Goal: Transaction & Acquisition: Download file/media

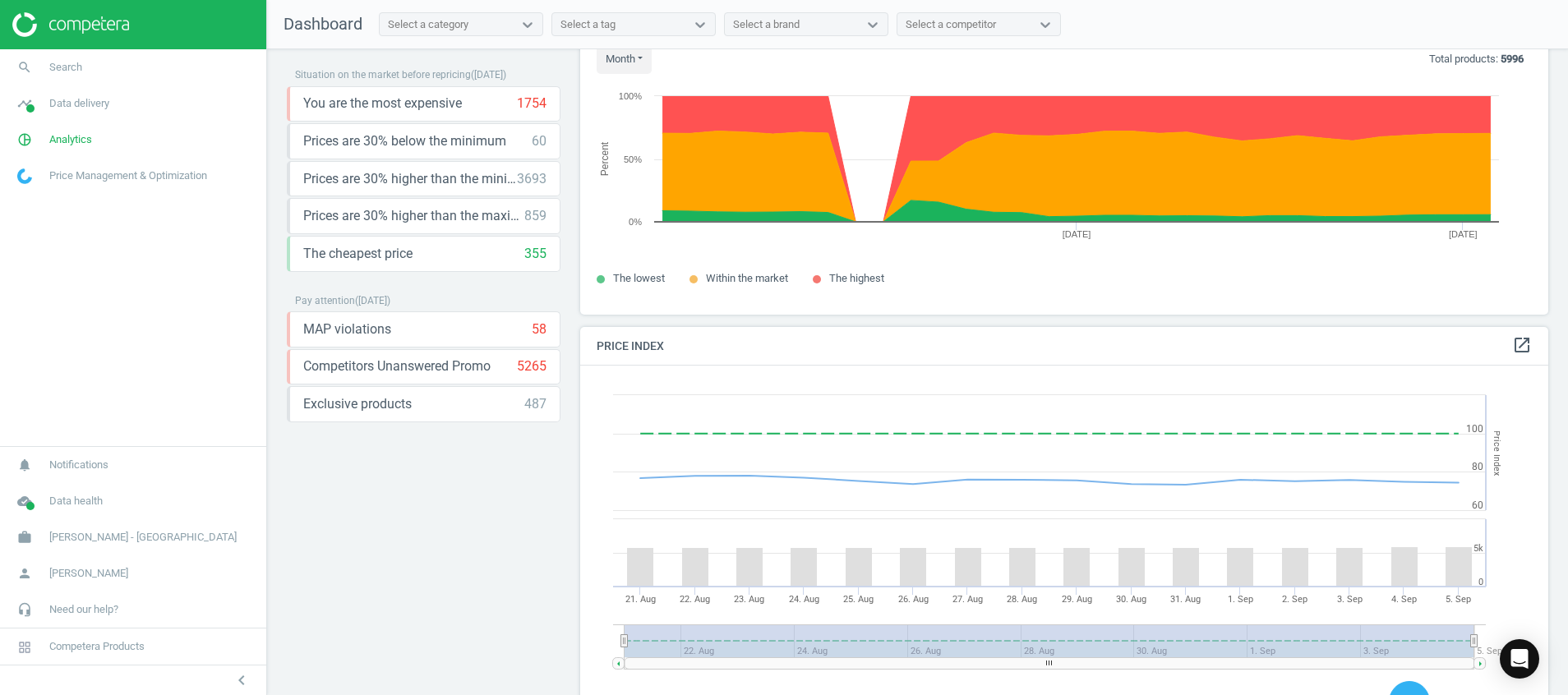
scroll to position [450, 0]
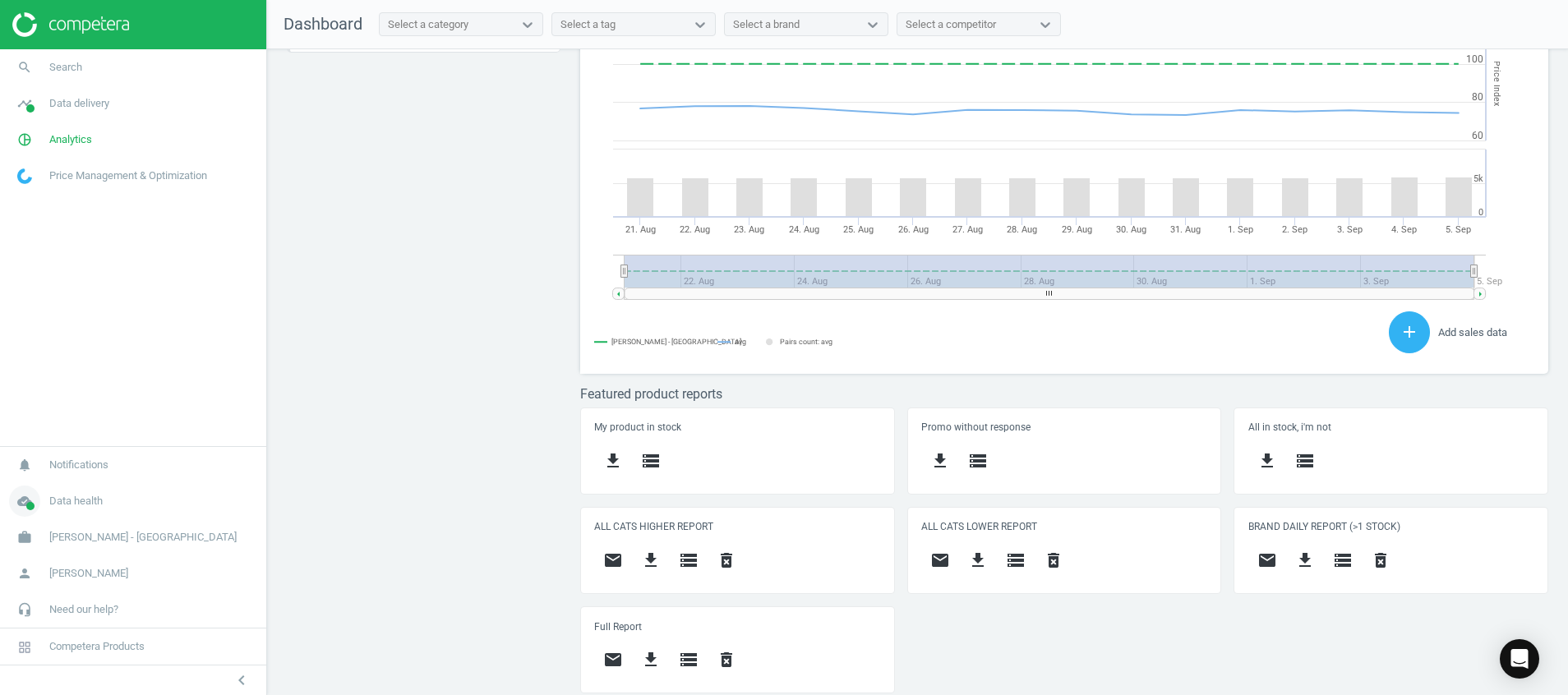
click at [36, 492] on icon "cloud_done" at bounding box center [25, 501] width 31 height 31
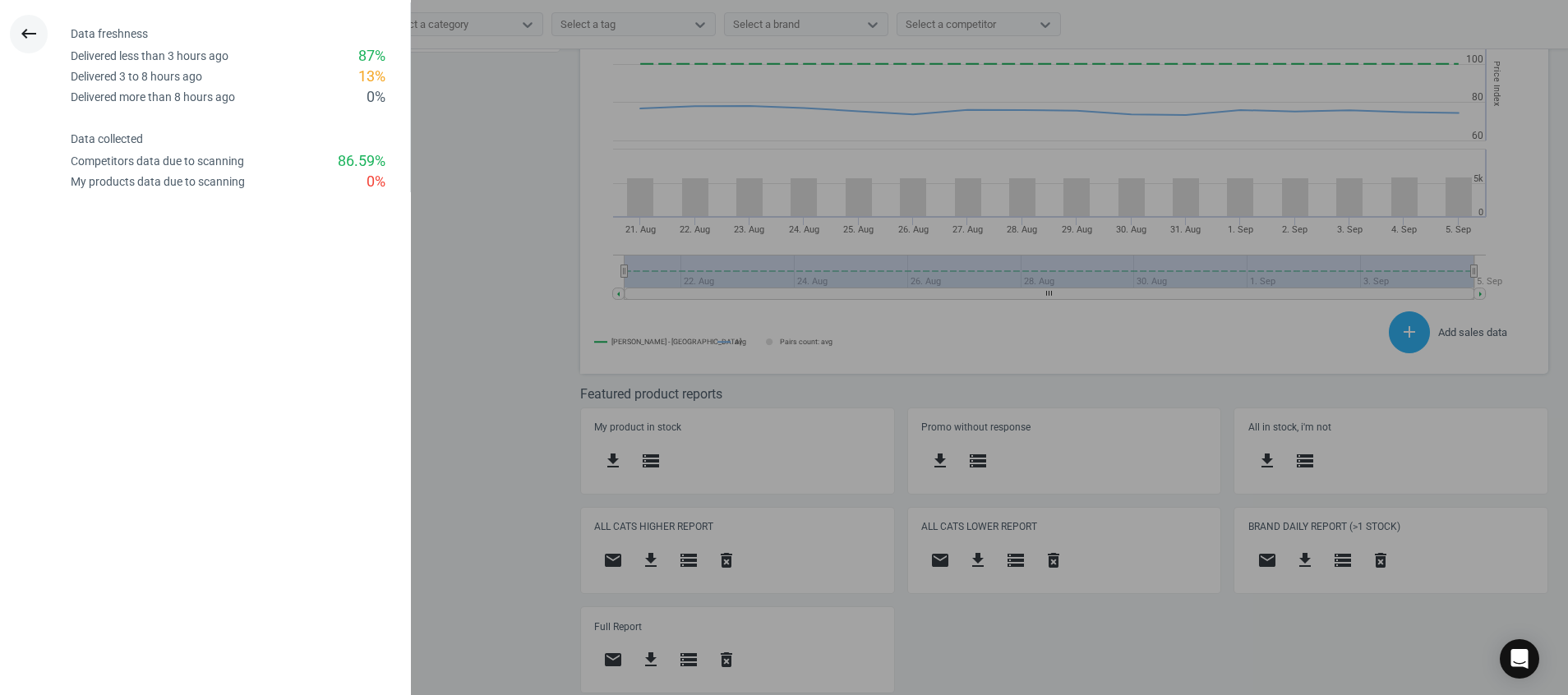
click at [22, 37] on icon "keyboard_backspace" at bounding box center [29, 34] width 20 height 20
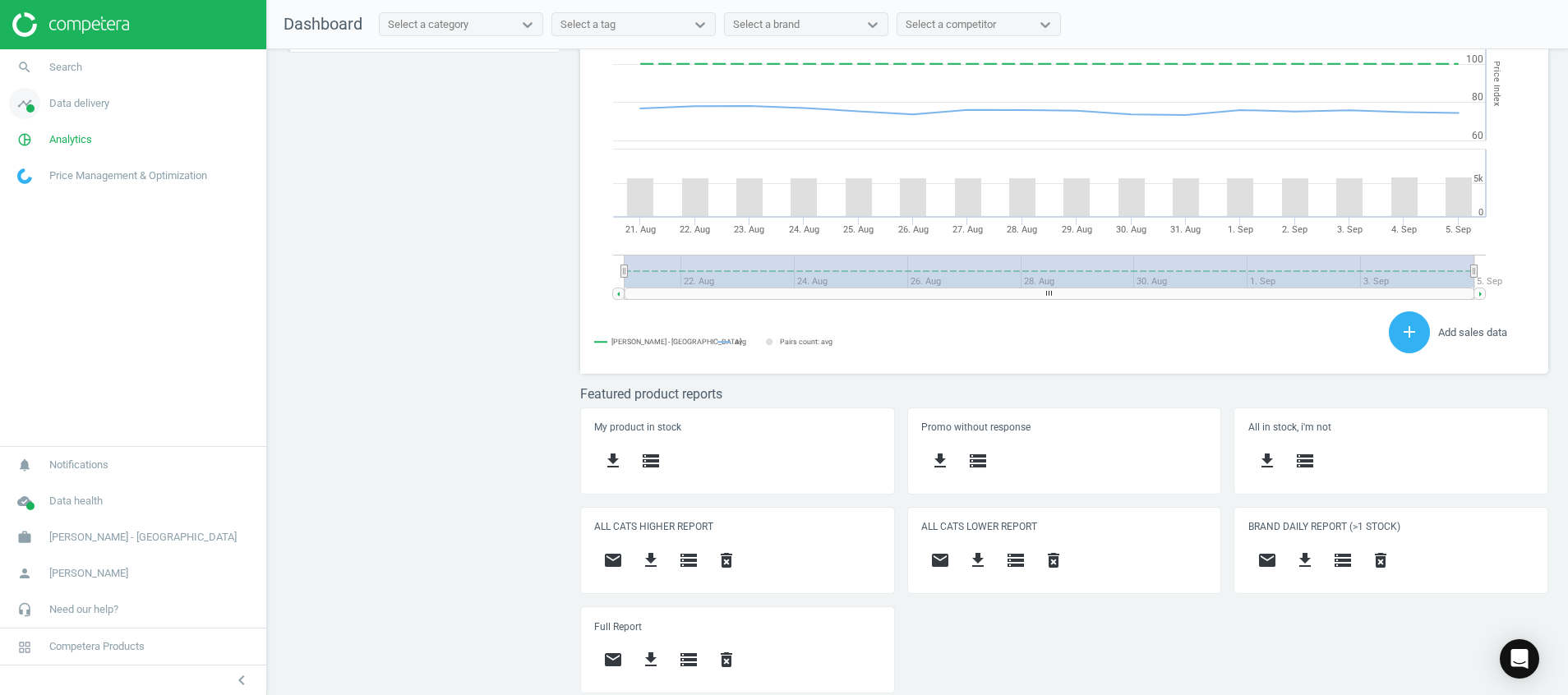
click at [30, 108] on span at bounding box center [31, 109] width 8 height 8
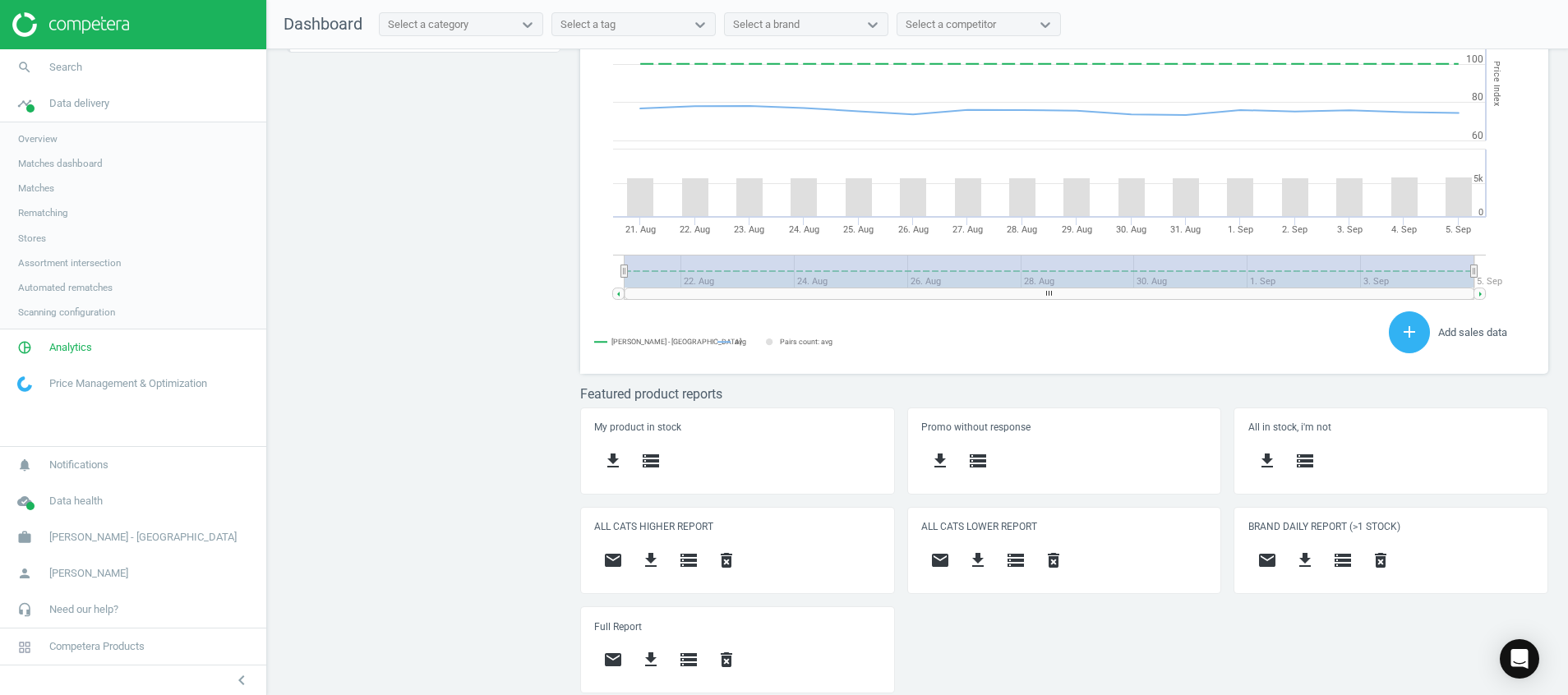
click at [31, 240] on span "Stores" at bounding box center [32, 238] width 28 height 13
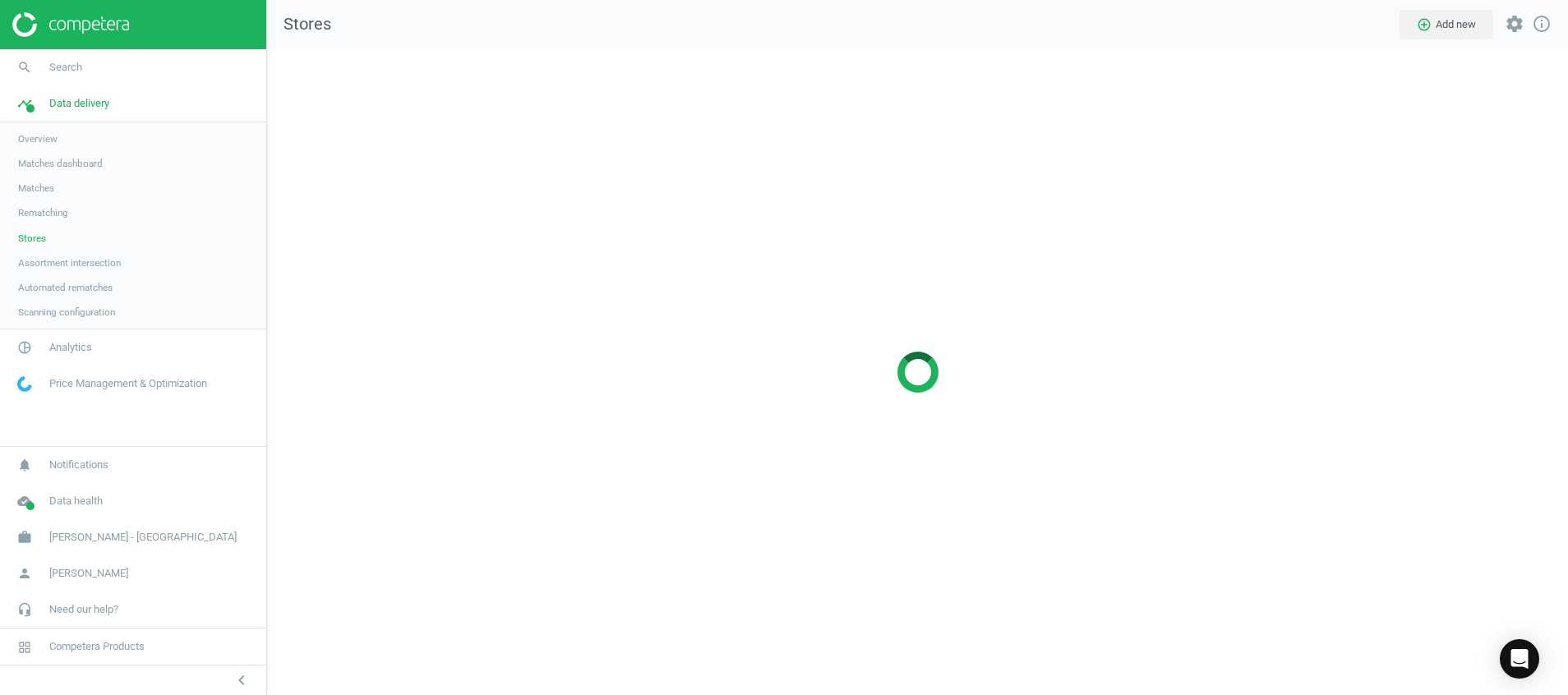
scroll to position [684, 1340]
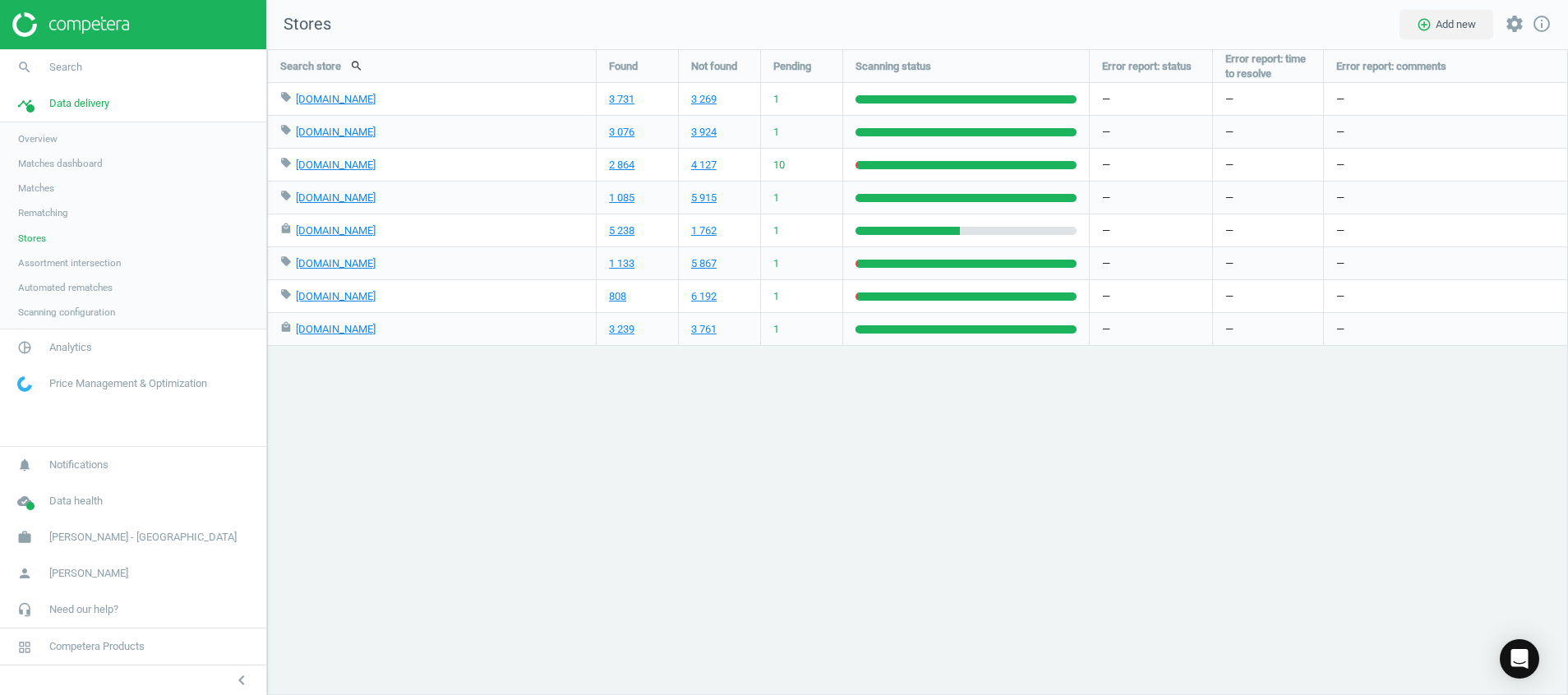
click at [95, 21] on img at bounding box center [71, 25] width 117 height 25
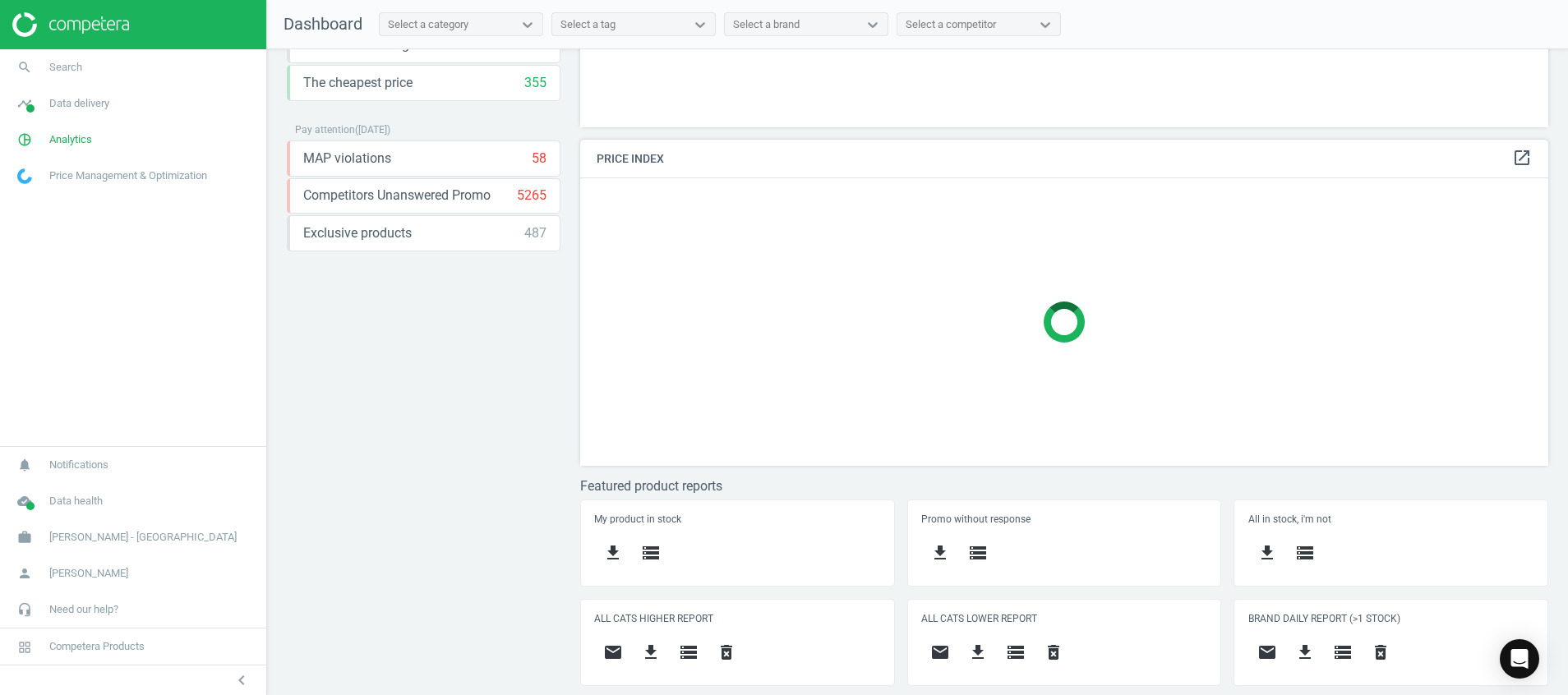
scroll to position [344, 0]
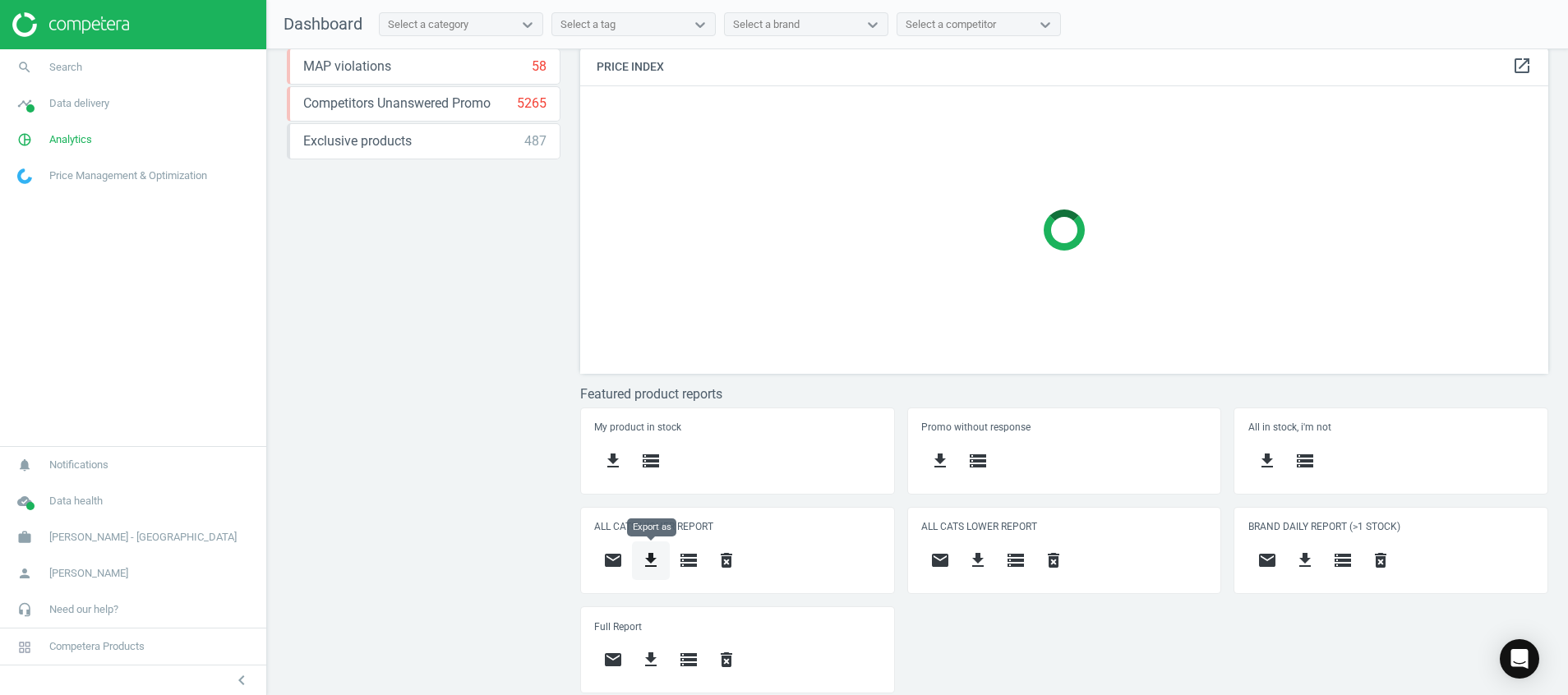
click at [659, 556] on icon "get_app" at bounding box center [651, 561] width 20 height 20
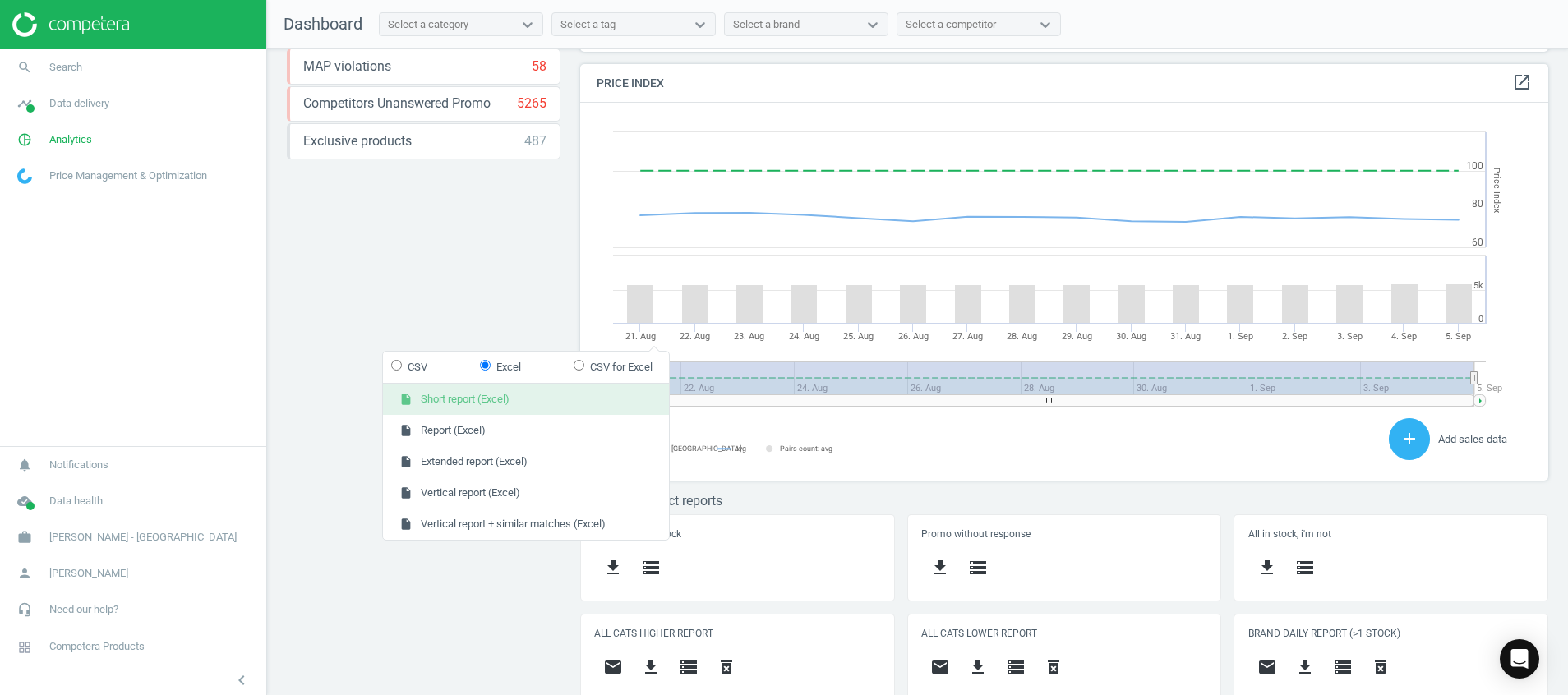
scroll to position [364, 988]
click at [316, 479] on div "Price protection ( 05.09.25 ) Prices are 100% below min competitor 14 keyboard_…" at bounding box center [918, 377] width 1301 height 655
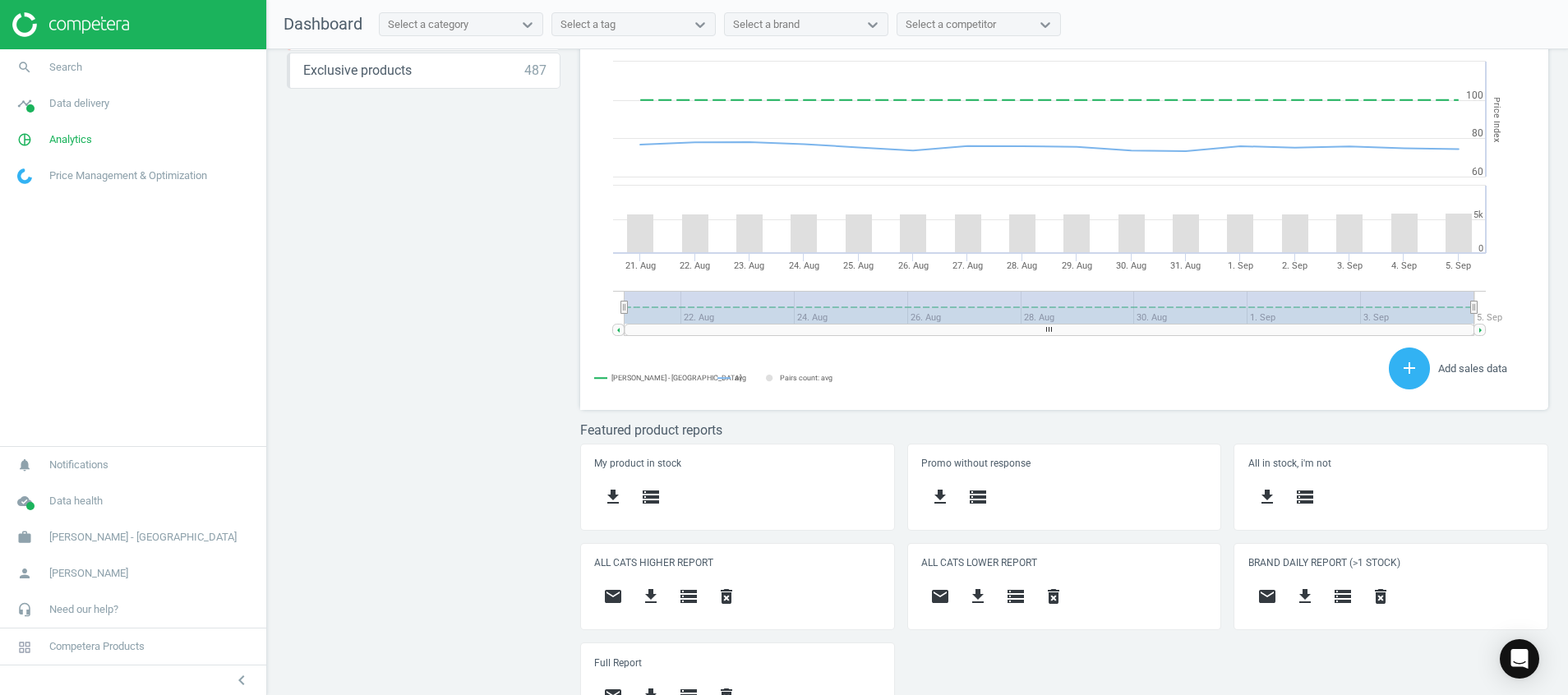
scroll to position [450, 0]
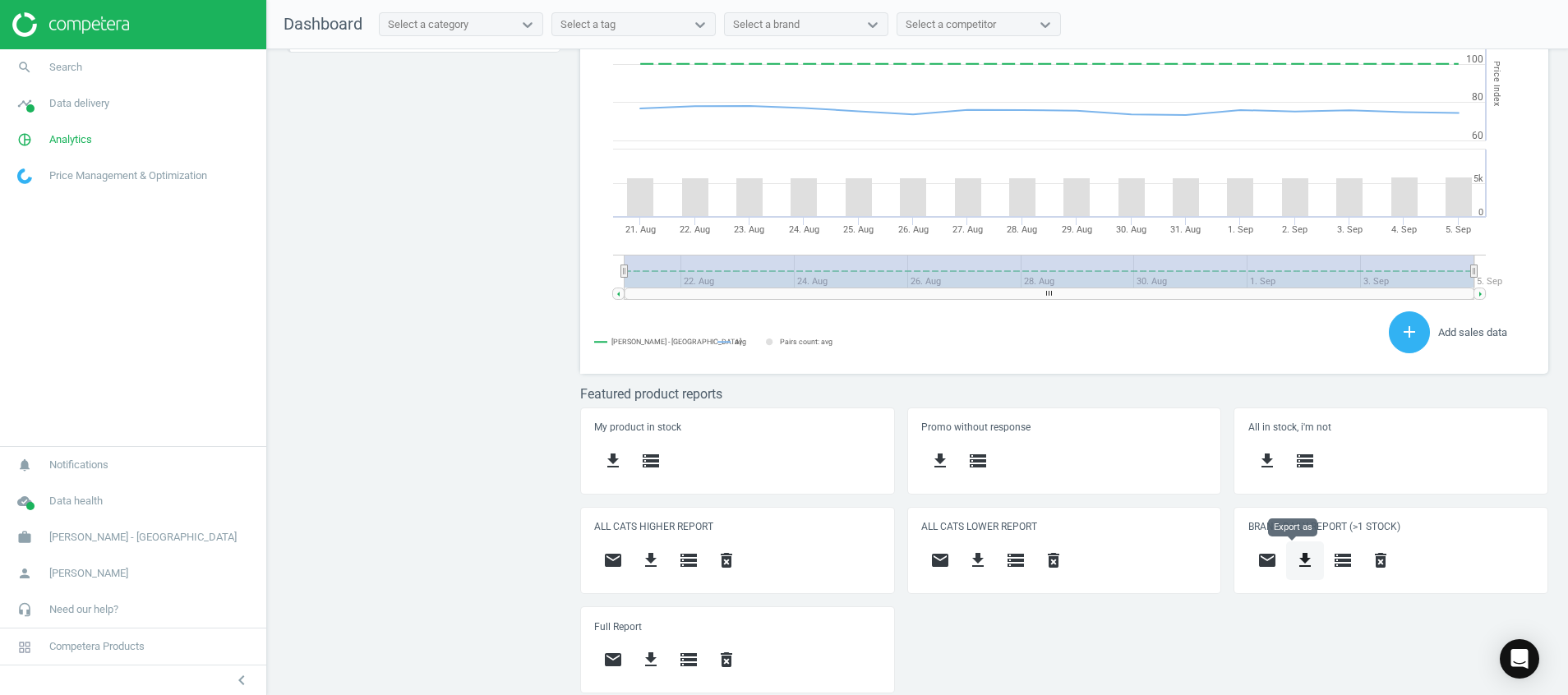
click at [1297, 566] on icon "get_app" at bounding box center [1305, 561] width 20 height 20
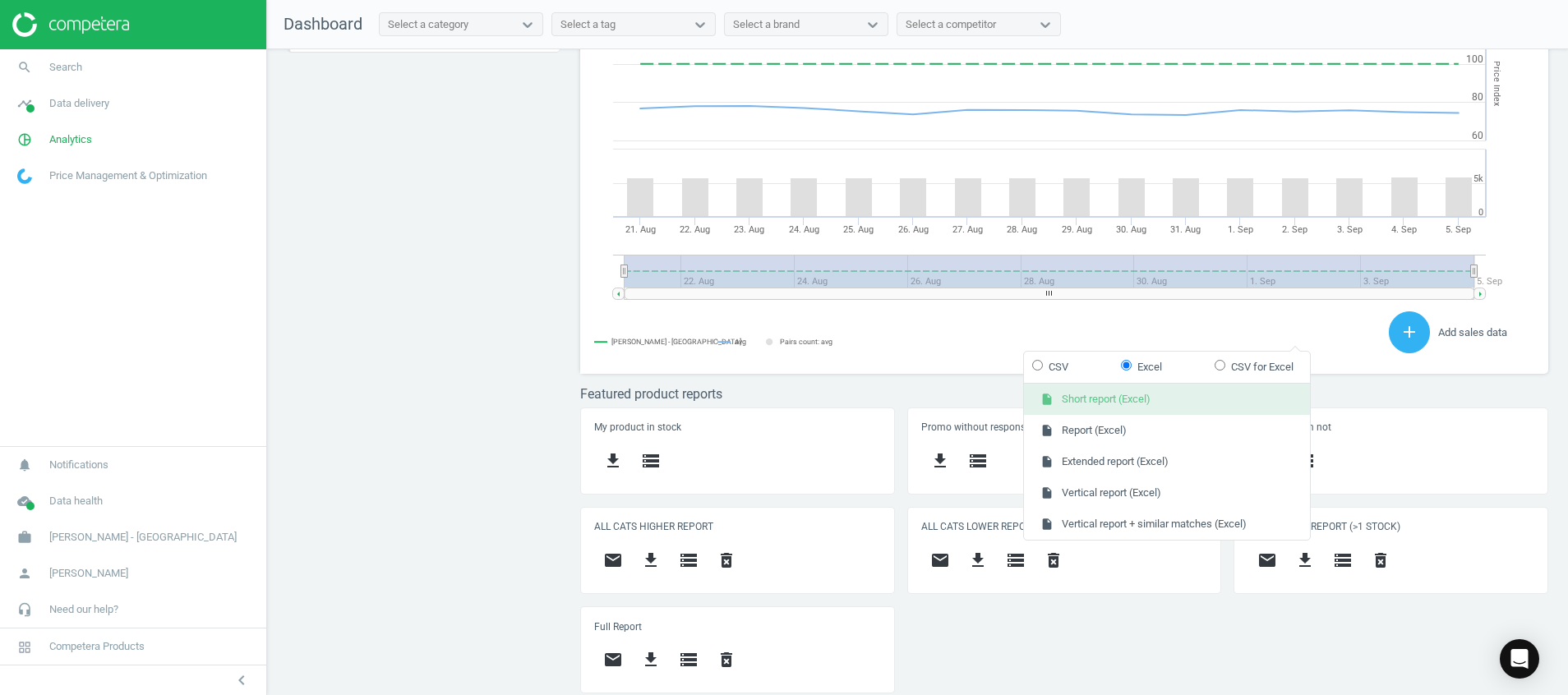
click at [1158, 410] on button "insert_drive_file Short report (Excel)" at bounding box center [1167, 400] width 286 height 31
